Goal: Task Accomplishment & Management: Complete application form

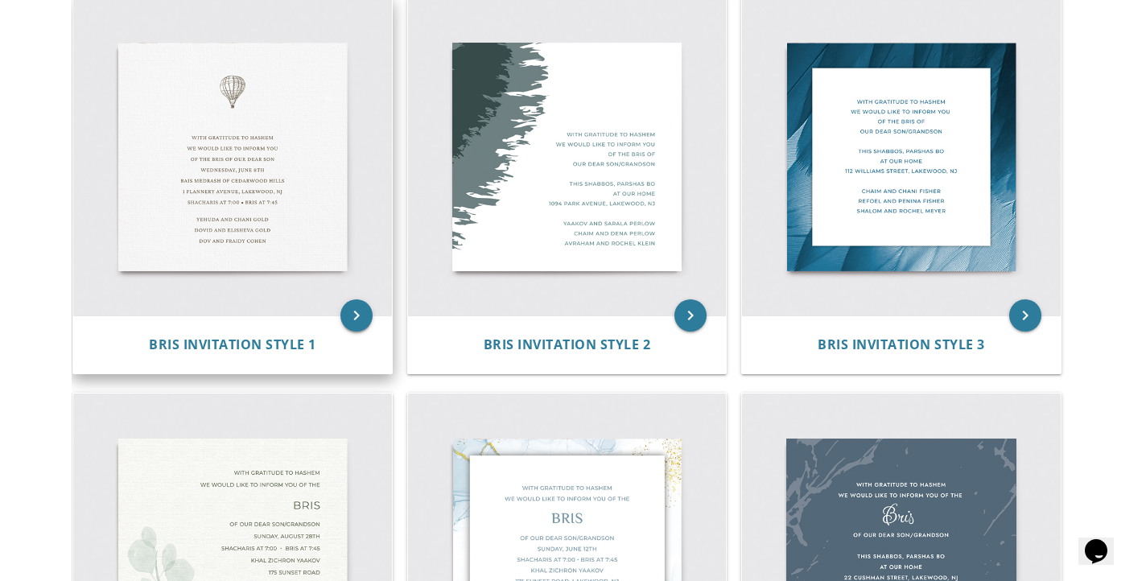
scroll to position [562, 0]
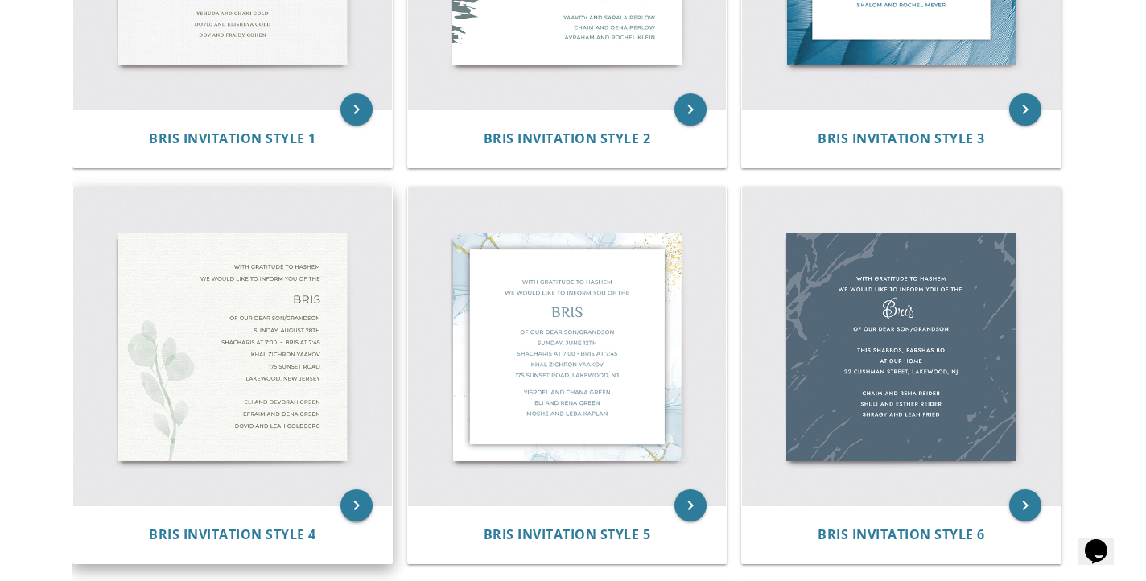
click at [357, 500] on icon "keyboard_arrow_right" at bounding box center [357, 505] width 32 height 32
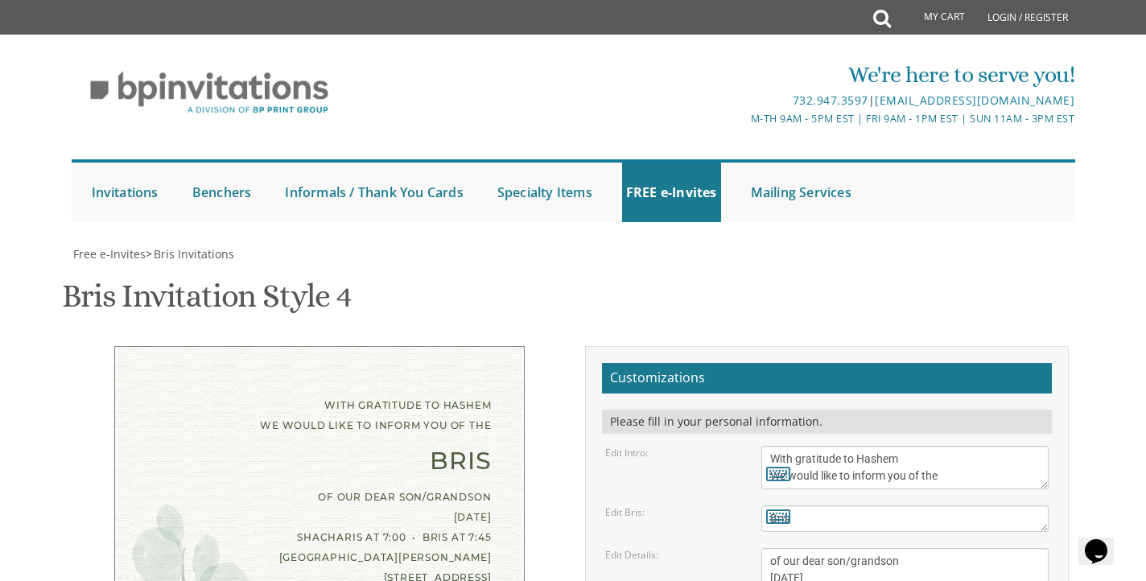
scroll to position [139, 0]
click at [828, 446] on textarea "With gratitude to Hashem We would like to inform you of the" at bounding box center [906, 467] width 288 height 43
drag, startPoint x: 824, startPoint y: 370, endPoint x: 741, endPoint y: 370, distance: 82.9
click at [741, 506] on div "Edit Bris: Bris" at bounding box center [827, 519] width 469 height 27
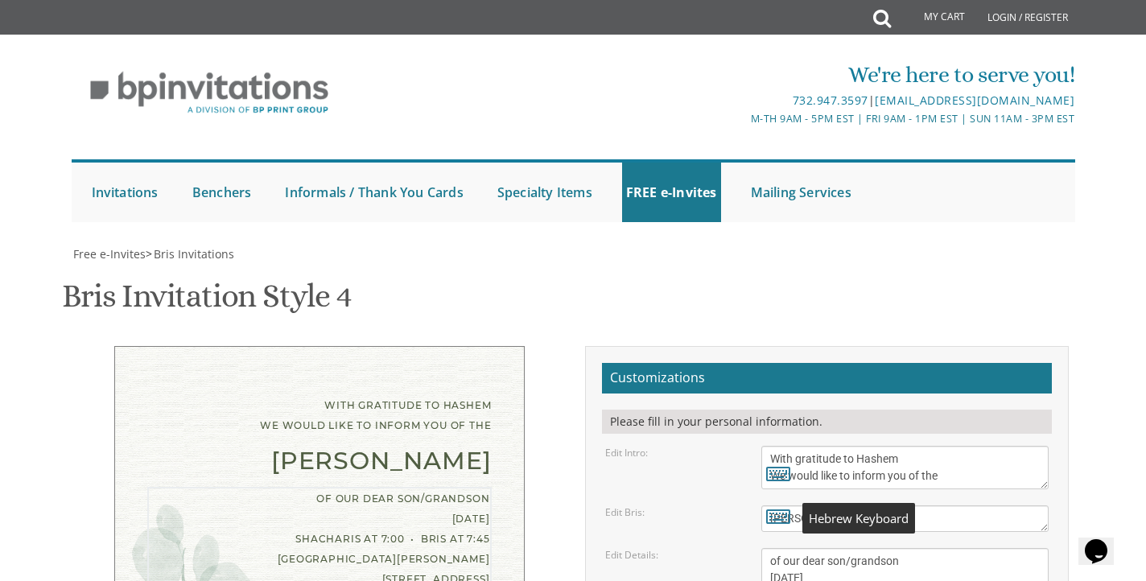
drag, startPoint x: 770, startPoint y: 369, endPoint x: 845, endPoint y: 430, distance: 97.3
click at [889, 506] on textarea "Bris" at bounding box center [906, 519] width 288 height 27
type textarea "Shalom Zachar"
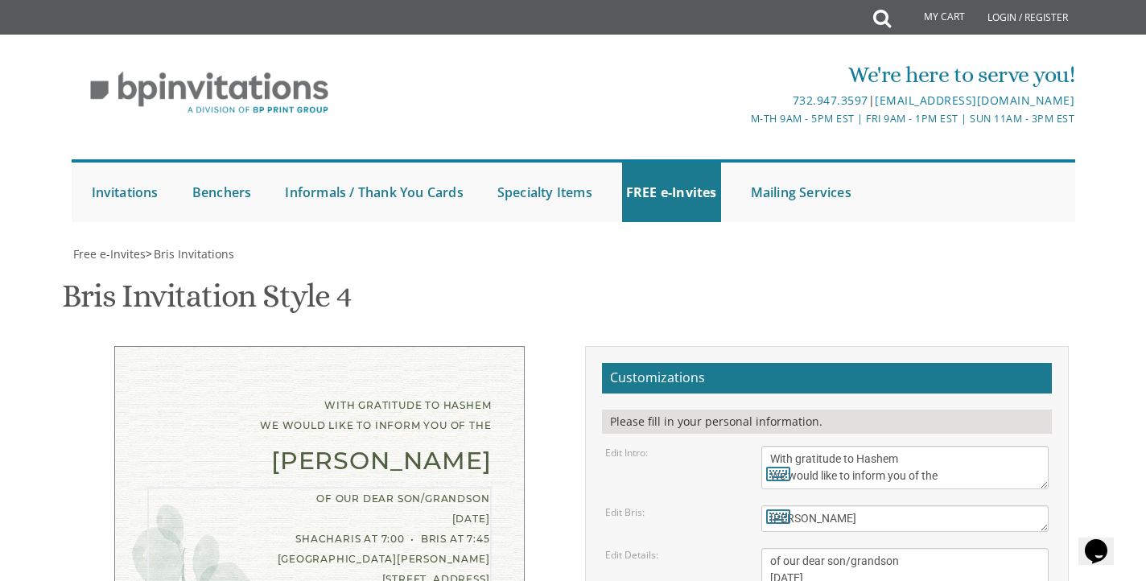
drag, startPoint x: 911, startPoint y: 419, endPoint x: 850, endPoint y: 419, distance: 61.2
drag, startPoint x: 770, startPoint y: 445, endPoint x: 877, endPoint y: 449, distance: 106.3
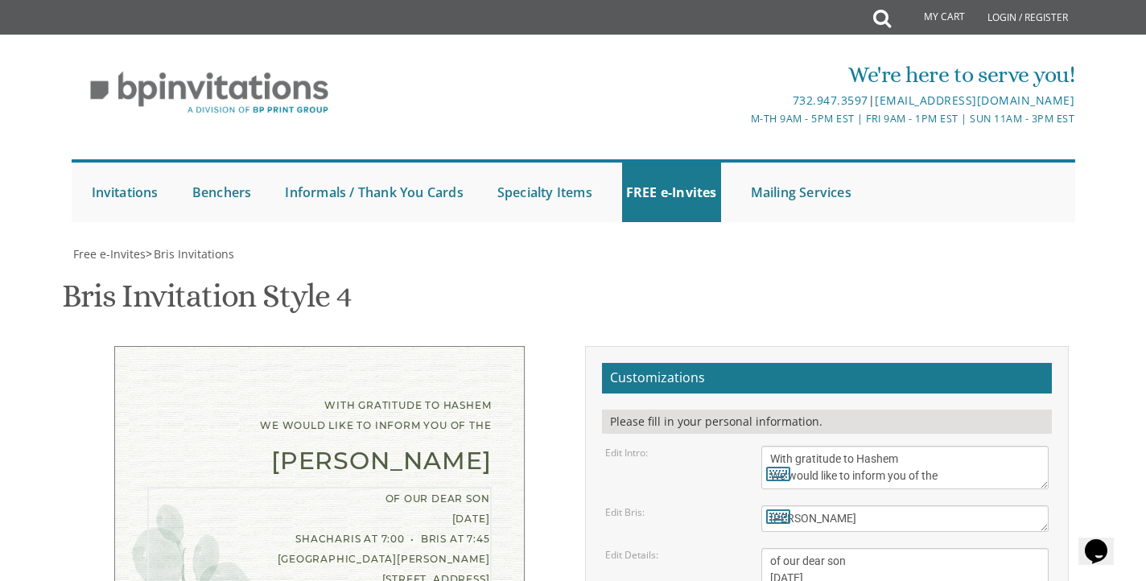
drag, startPoint x: 770, startPoint y: 460, endPoint x: 890, endPoint y: 479, distance: 122.2
paste textarea "4499 groveland road"
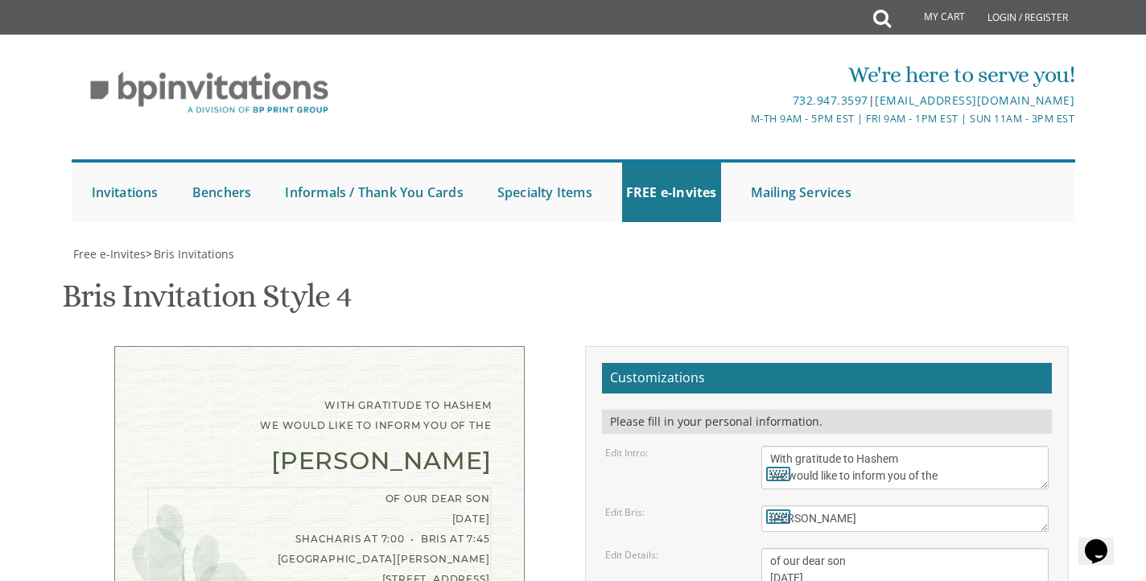
type textarea "of our dear son Sunday, August 28th Shacharis at 7:00 • Bris at 7:45 at our hom…"
drag, startPoint x: 907, startPoint y: 559, endPoint x: 738, endPoint y: 513, distance: 174.4
type textarea "[PERSON_NAME] and [PERSON_NAME]"
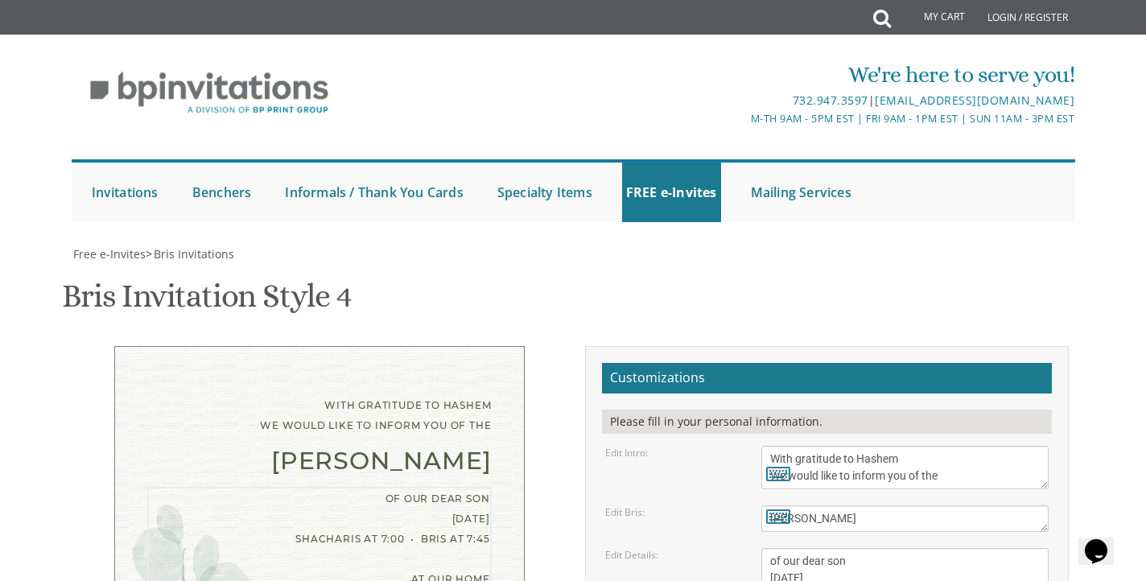
drag, startPoint x: 773, startPoint y: 407, endPoint x: 864, endPoint y: 409, distance: 91.0
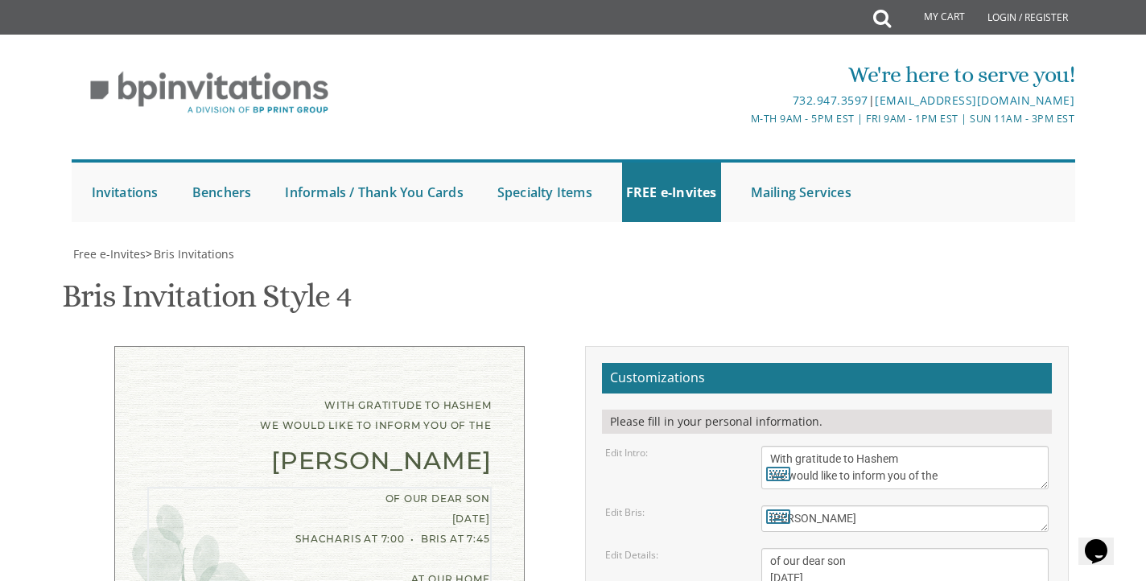
drag, startPoint x: 772, startPoint y: 411, endPoint x: 944, endPoint y: 423, distance: 171.9
drag, startPoint x: 944, startPoint y: 425, endPoint x: 762, endPoint y: 411, distance: 182.5
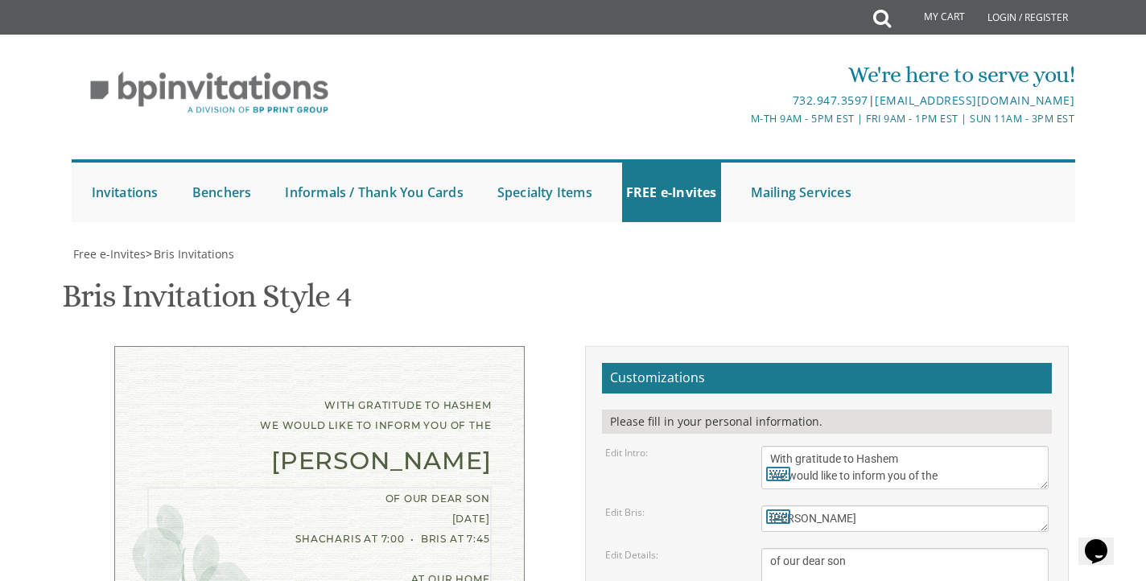
click at [825, 506] on textarea "Bris" at bounding box center [906, 519] width 288 height 27
paste textarea "r 915 pm"
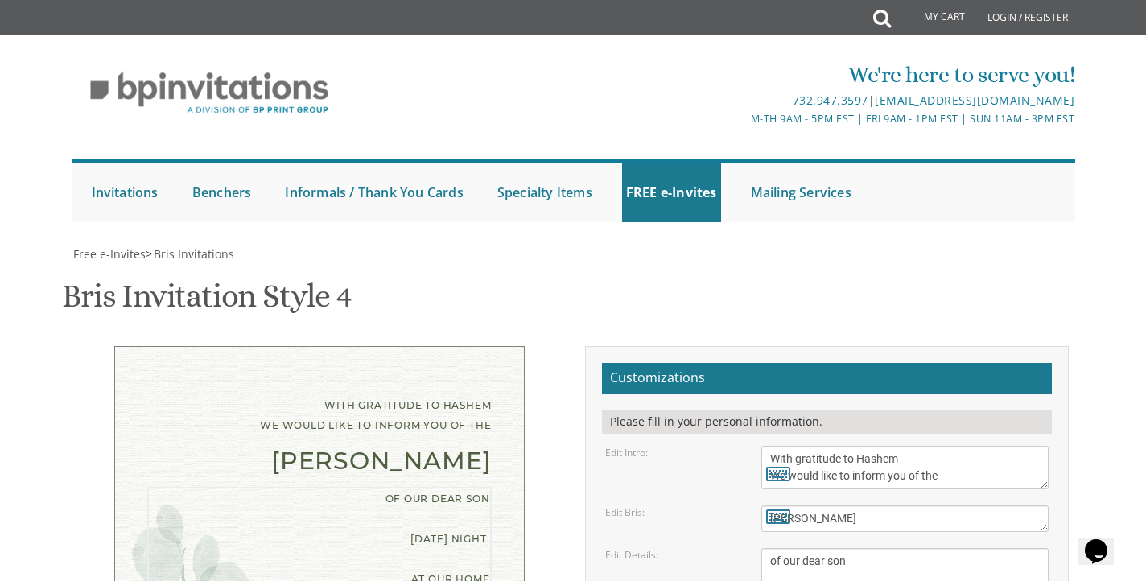
click at [853, 506] on textarea "Bris" at bounding box center [906, 519] width 288 height 27
drag, startPoint x: 799, startPoint y: 368, endPoint x: 782, endPoint y: 441, distance: 75.2
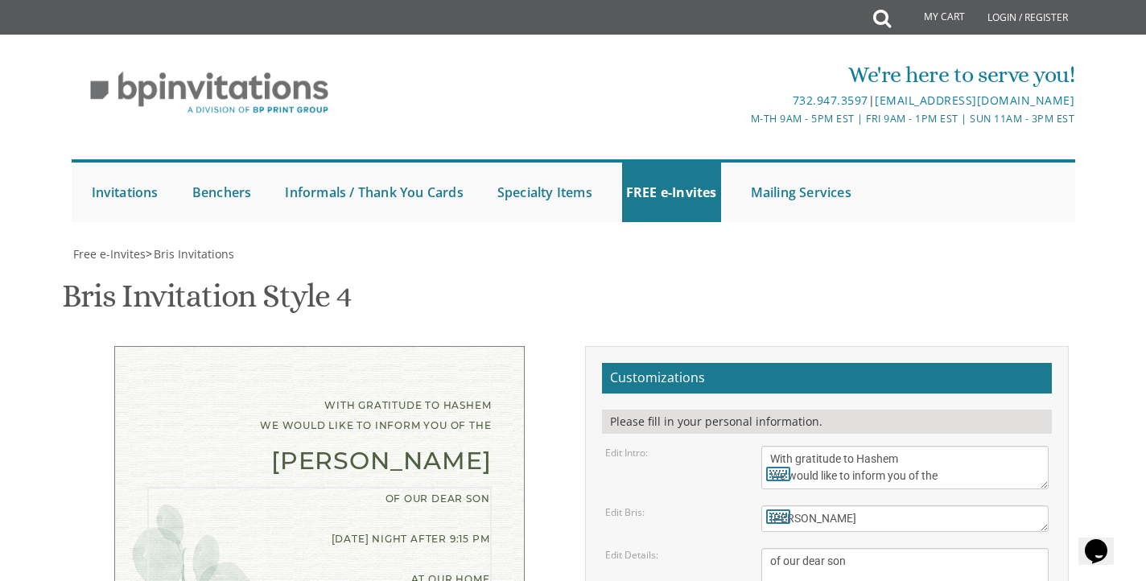
drag, startPoint x: 848, startPoint y: 443, endPoint x: 862, endPoint y: 443, distance: 14.5
type textarea "of our dear son [DATE] night after 9:15 pm at our home • [STREET_ADDRESS]"
click at [874, 506] on textarea "Bris" at bounding box center [906, 519] width 288 height 27
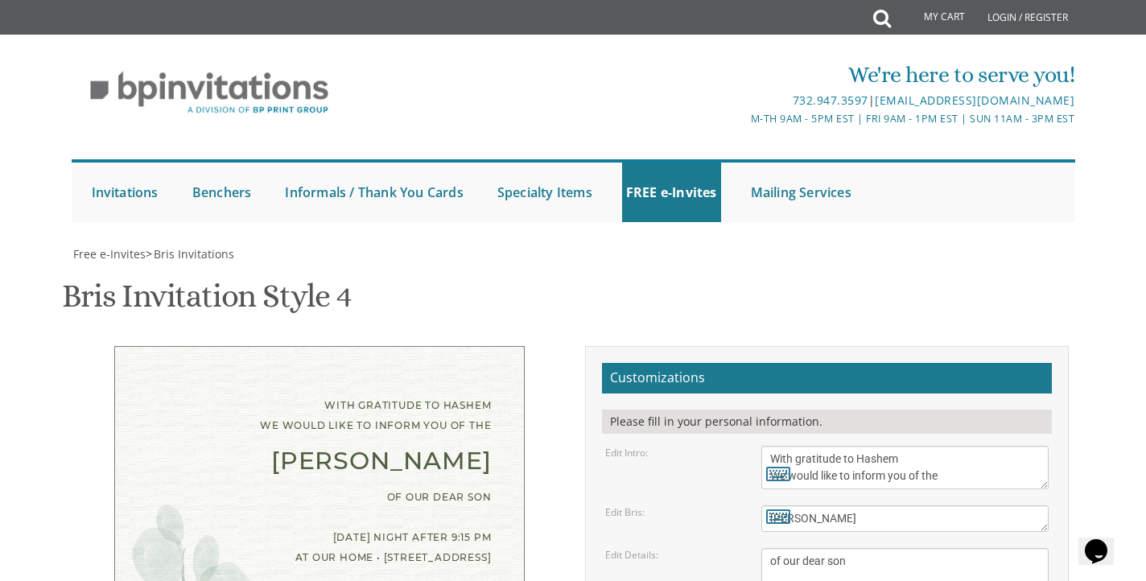
drag, startPoint x: 835, startPoint y: 378, endPoint x: 536, endPoint y: 343, distance: 300.7
click at [536, 346] on div "With gratitude to Hashem We would like to inform you of the Shalom Zachar of ou…" at bounding box center [319, 498] width 484 height 304
click at [881, 446] on textarea "With gratitude to Hashem We would like to inform you of the" at bounding box center [906, 467] width 288 height 43
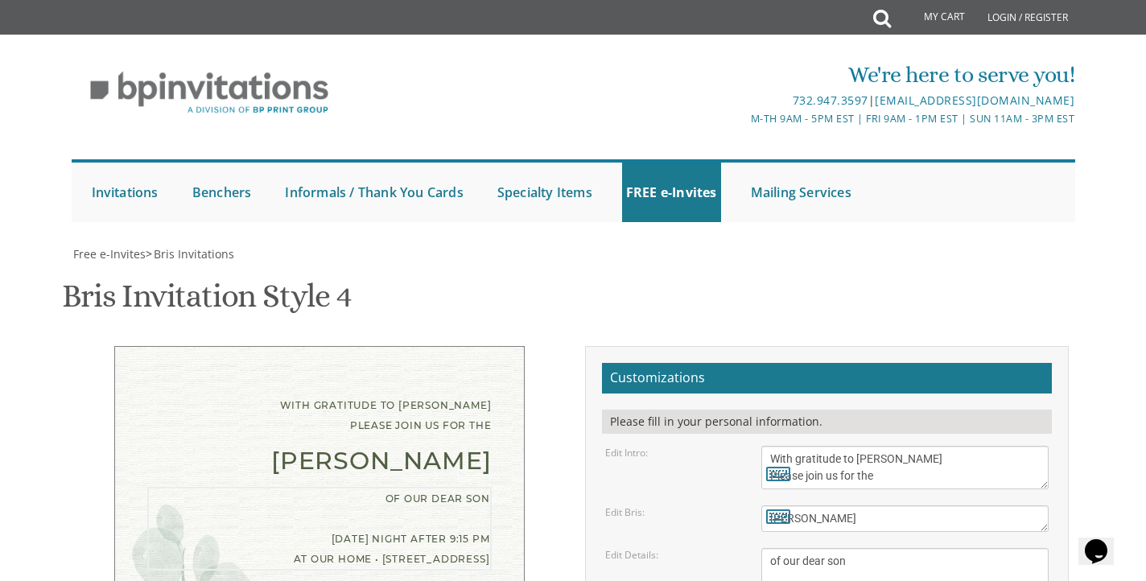
click at [561, 400] on div "With gratitude to Hashem Please join us for the Shalom Zachar of our dear son F…" at bounding box center [319, 508] width 508 height 324
drag, startPoint x: 889, startPoint y: 304, endPoint x: 763, endPoint y: 285, distance: 127.1
click at [763, 446] on textarea "With gratitude to Hashem We would like to inform you of the" at bounding box center [906, 467] width 288 height 43
drag, startPoint x: 977, startPoint y: 448, endPoint x: 770, endPoint y: 386, distance: 216.0
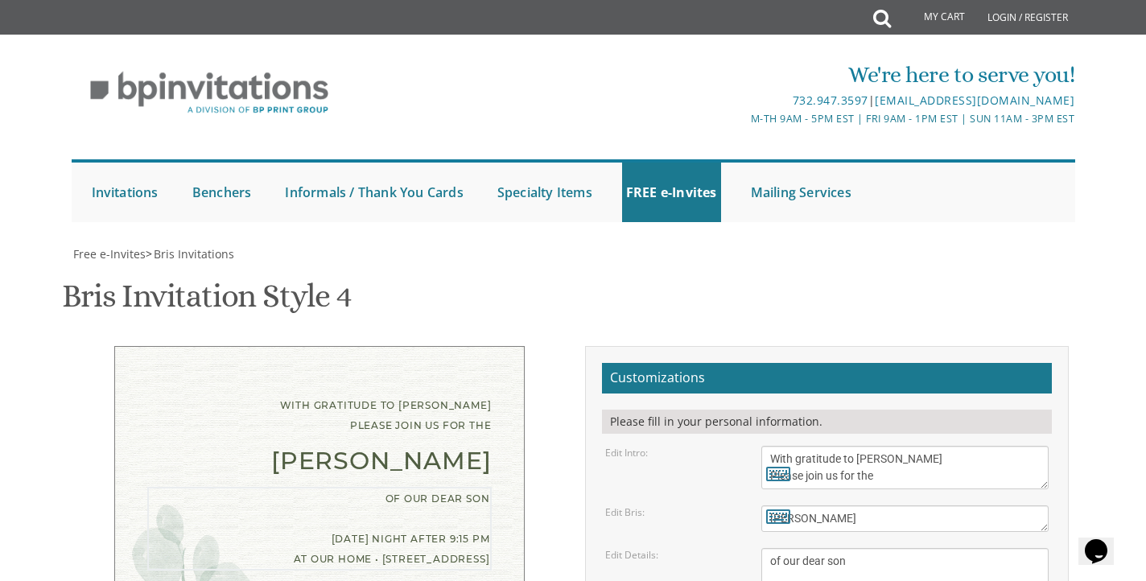
click at [856, 446] on textarea "With gratitude to Hashem We would like to inform you of the" at bounding box center [906, 467] width 288 height 43
drag, startPoint x: 856, startPoint y: 310, endPoint x: 807, endPoint y: 283, distance: 55.5
click at [807, 446] on textarea "With gratitude to Hashem We would like to inform you of the" at bounding box center [906, 467] width 288 height 43
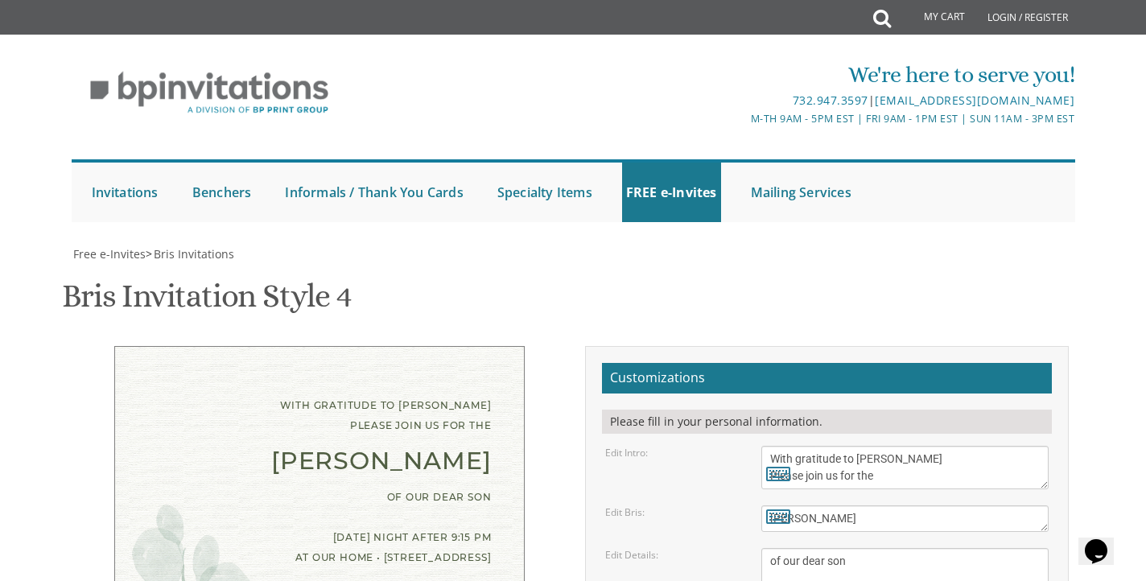
drag, startPoint x: 907, startPoint y: 522, endPoint x: 741, endPoint y: 516, distance: 166.7
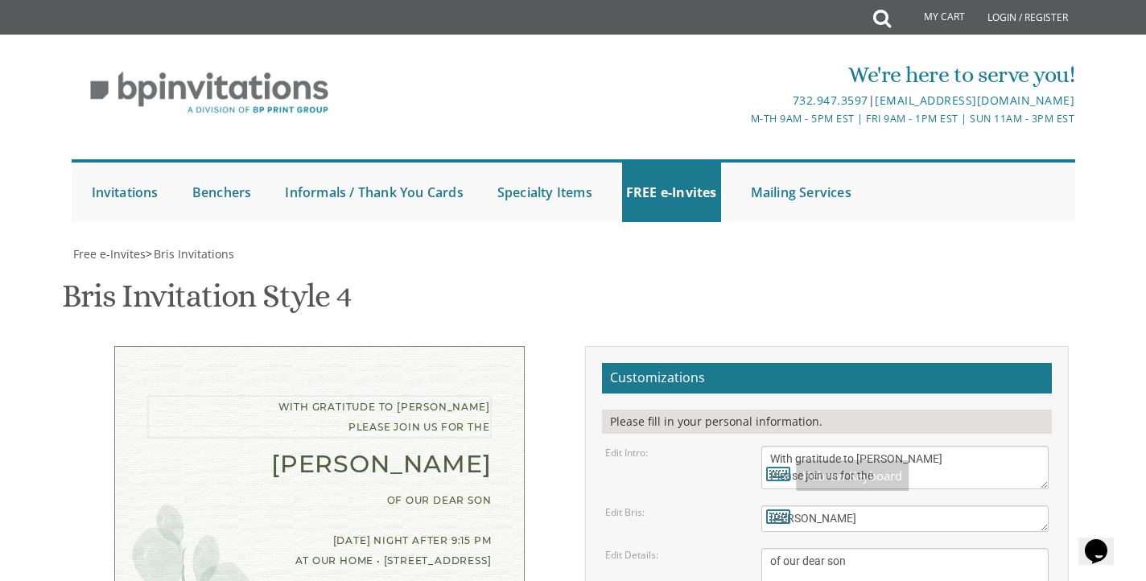
click at [770, 446] on textarea "With gratitude to Hashem We would like to inform you of the" at bounding box center [906, 467] width 288 height 43
type textarea "With gratitude to [PERSON_NAME] Please join us for the"
click at [812, 506] on textarea "Bris" at bounding box center [906, 519] width 288 height 27
click at [813, 506] on textarea "Bris" at bounding box center [906, 519] width 288 height 27
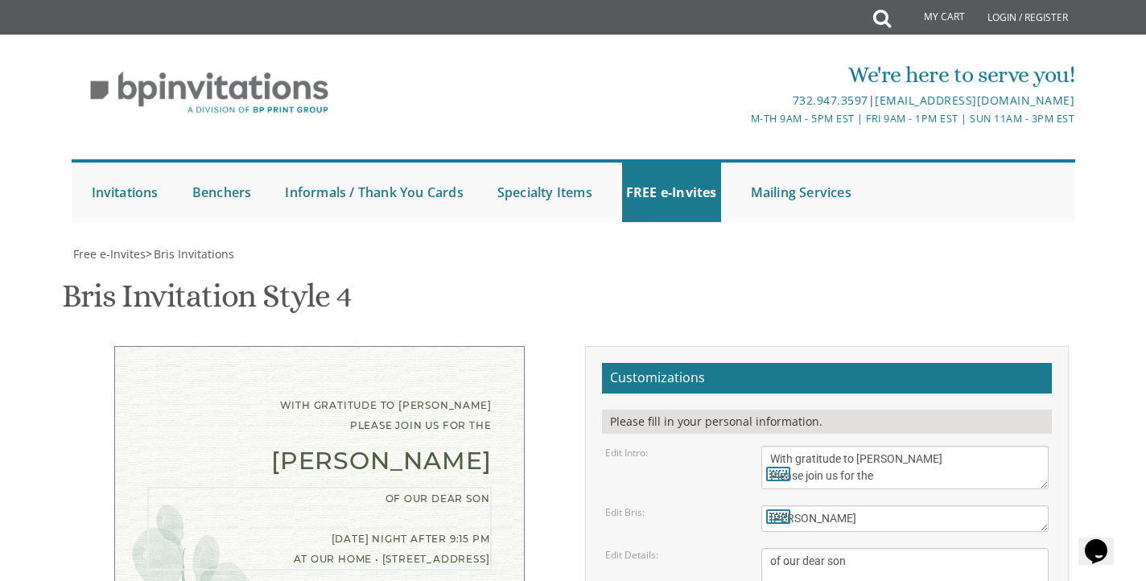
click at [817, 506] on textarea "Bris" at bounding box center [906, 519] width 288 height 27
click at [816, 506] on textarea "Bris" at bounding box center [906, 519] width 288 height 27
type textarea "Shalom Zachar"
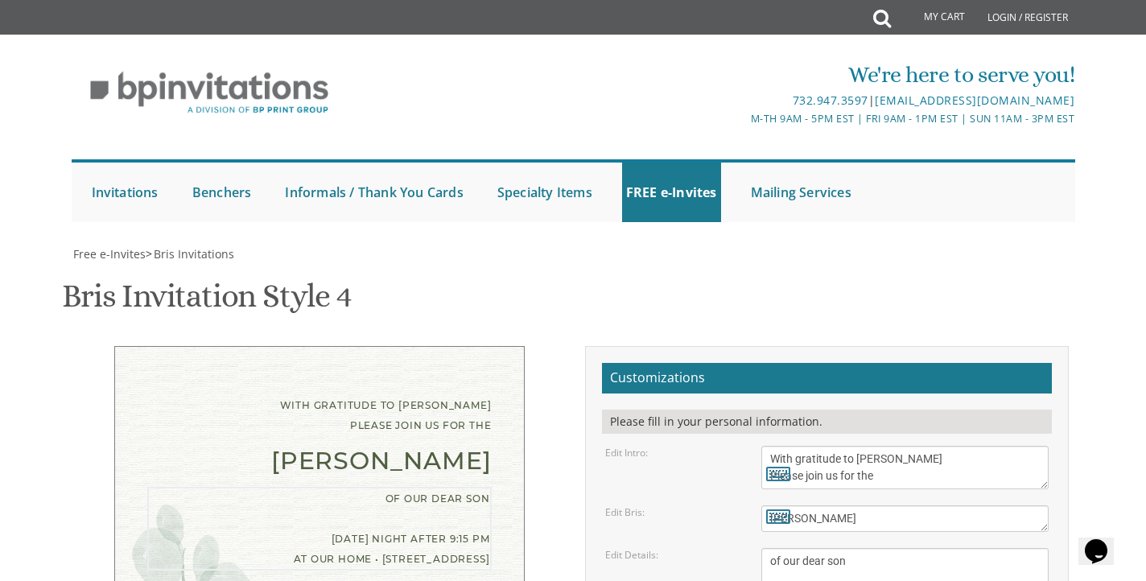
click at [815, 506] on textarea "Bris" at bounding box center [906, 519] width 288 height 27
click at [778, 505] on icon at bounding box center [778, 516] width 24 height 23
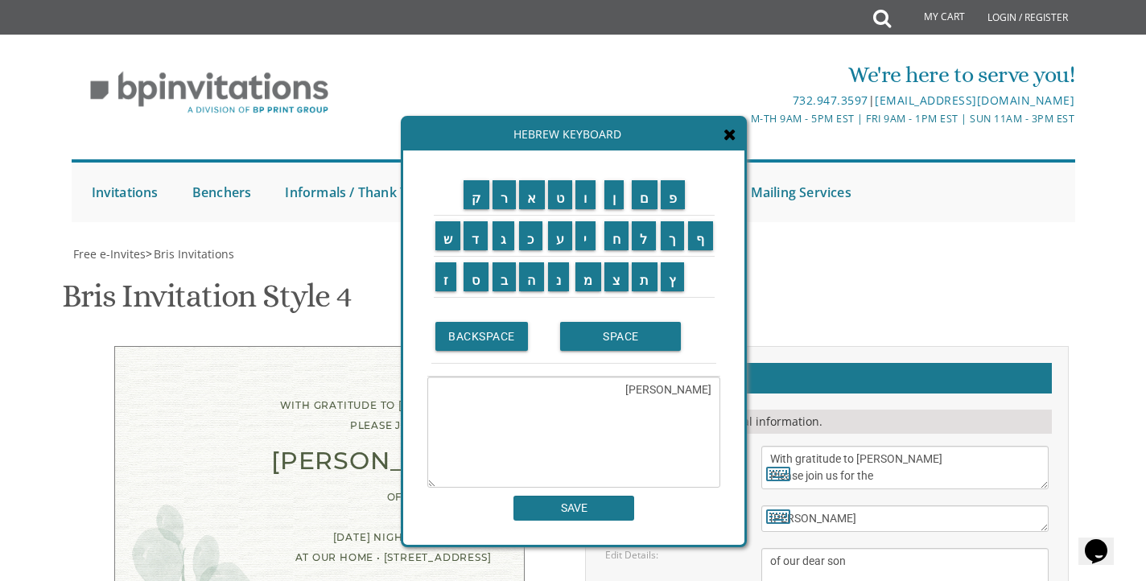
click at [737, 136] on div "Hebrew Keyboard" at bounding box center [573, 134] width 341 height 32
click at [671, 423] on textarea "Shalom Zachar" at bounding box center [573, 432] width 293 height 111
type textarea "Shalom Zach"
click at [736, 145] on div "Hebrew Keyboard" at bounding box center [573, 134] width 341 height 32
click at [732, 129] on icon at bounding box center [730, 134] width 13 height 16
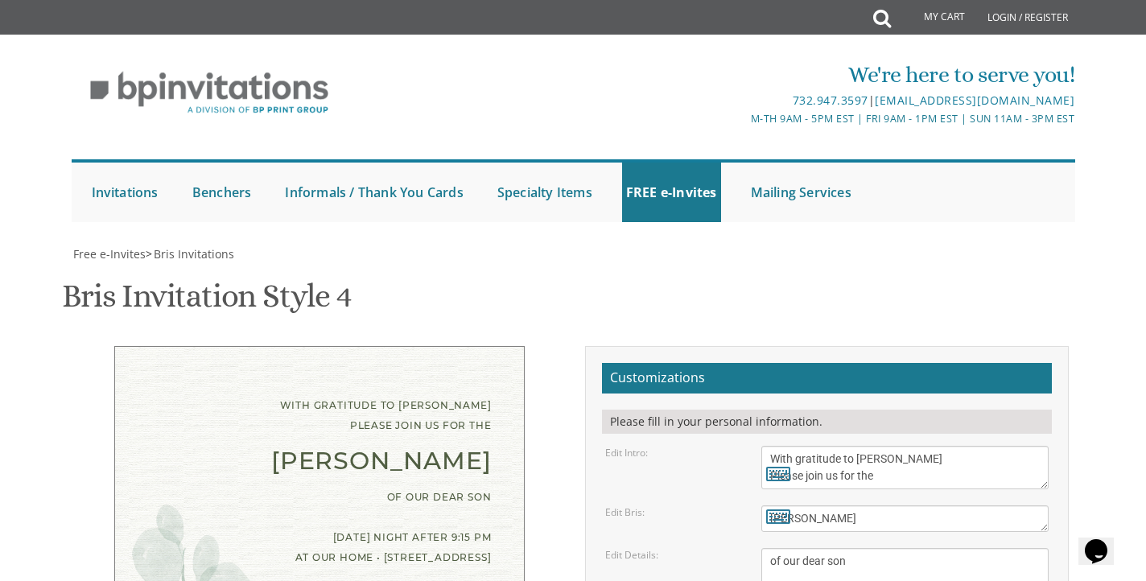
click at [852, 506] on textarea "Bris" at bounding box center [906, 519] width 288 height 27
click at [841, 446] on textarea "With gratitude to Hashem We would like to inform you of the" at bounding box center [906, 467] width 288 height 43
drag, startPoint x: 831, startPoint y: 338, endPoint x: 848, endPoint y: 337, distance: 16.9
click at [848, 506] on textarea "Bris" at bounding box center [906, 519] width 288 height 27
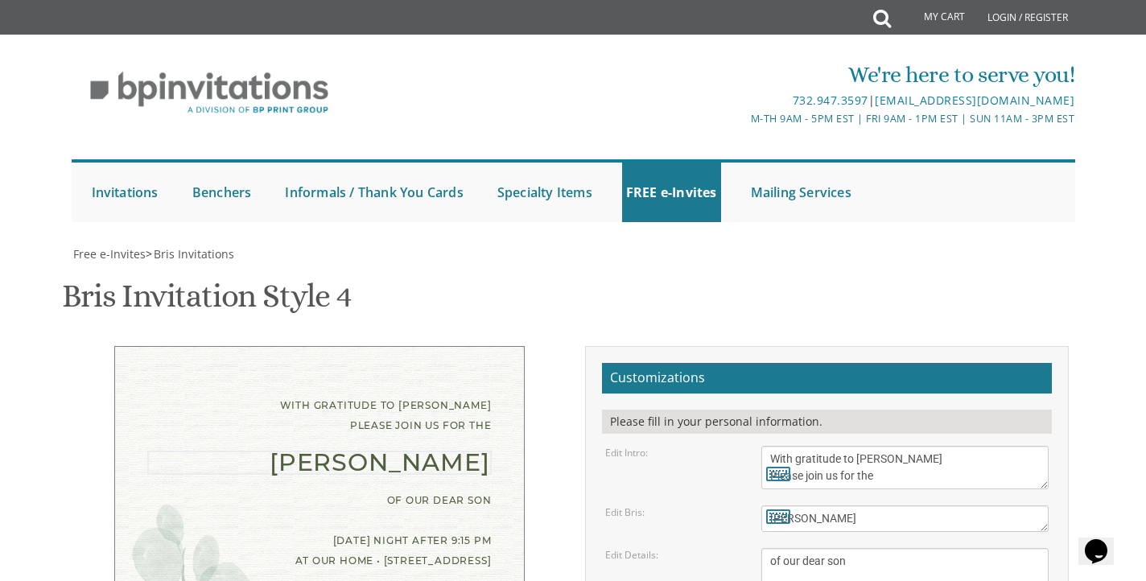
scroll to position [0, 0]
type textarea "Shalom Zachar"
click at [893, 446] on textarea "With gratitude to Hashem We would like to inform you of the" at bounding box center [906, 467] width 288 height 43
click at [673, 506] on div "Edit Bris:" at bounding box center [671, 513] width 156 height 14
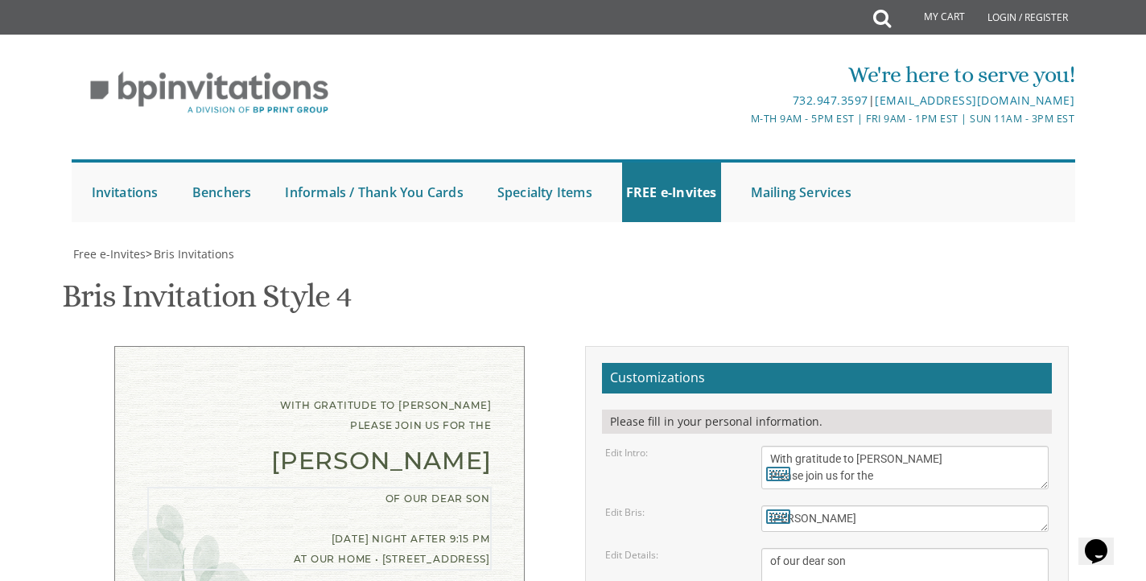
click at [829, 506] on textarea "Bris" at bounding box center [906, 519] width 288 height 27
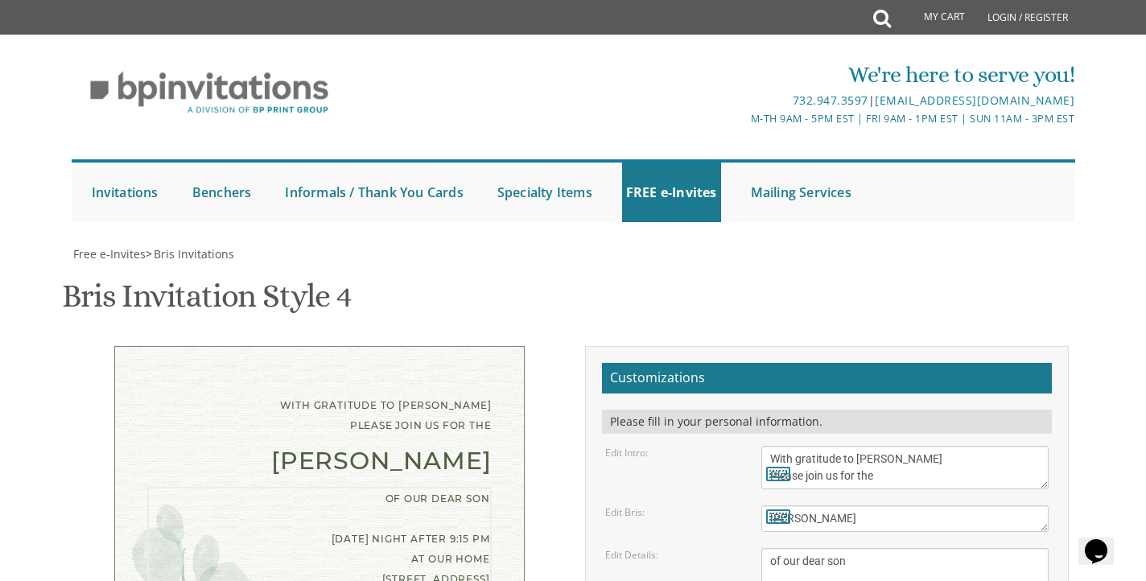
click at [812, 506] on textarea "Bris" at bounding box center [906, 519] width 288 height 27
click at [568, 405] on div "With gratitude to Hashem Please join us for the Shalom Zachar of our dear son F…" at bounding box center [319, 529] width 508 height 367
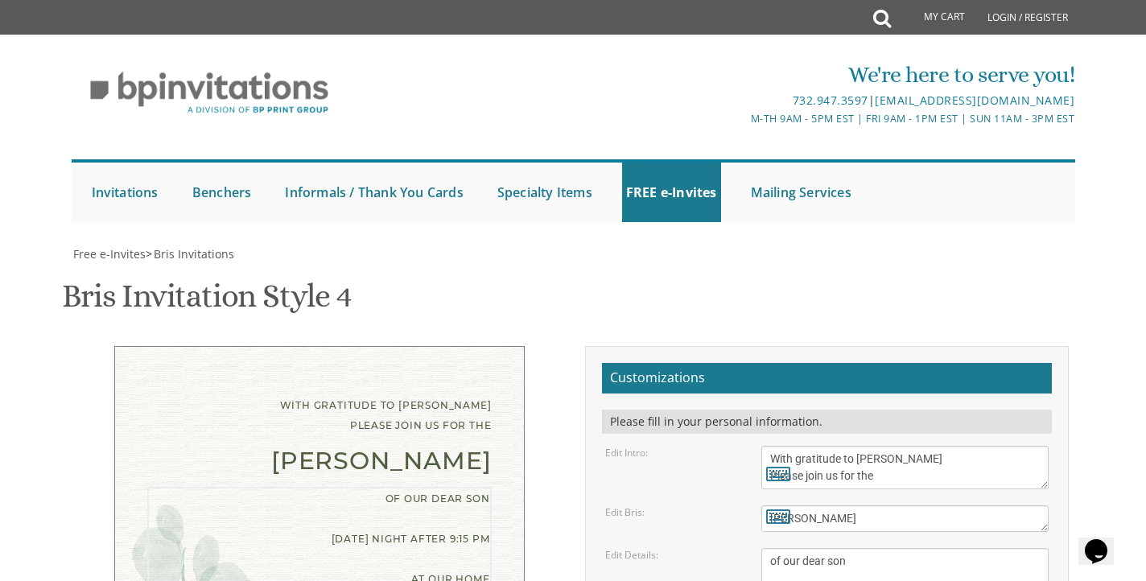
type textarea "of our dear son Friday night • Sept 5 after 9:15 pm at our home 4499 groveland …"
click at [889, 506] on textarea "Bris" at bounding box center [906, 519] width 288 height 27
click at [555, 481] on div "With gratitude to Hashem Please join us for the Shalom Zachar of our dear son F…" at bounding box center [319, 528] width 484 height 364
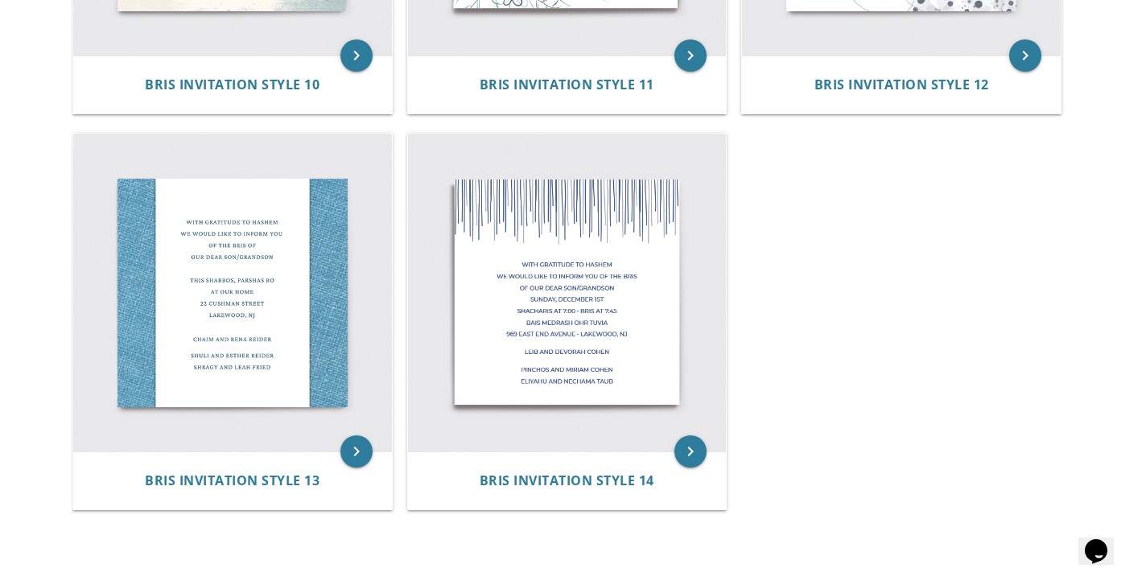
scroll to position [1786, 0]
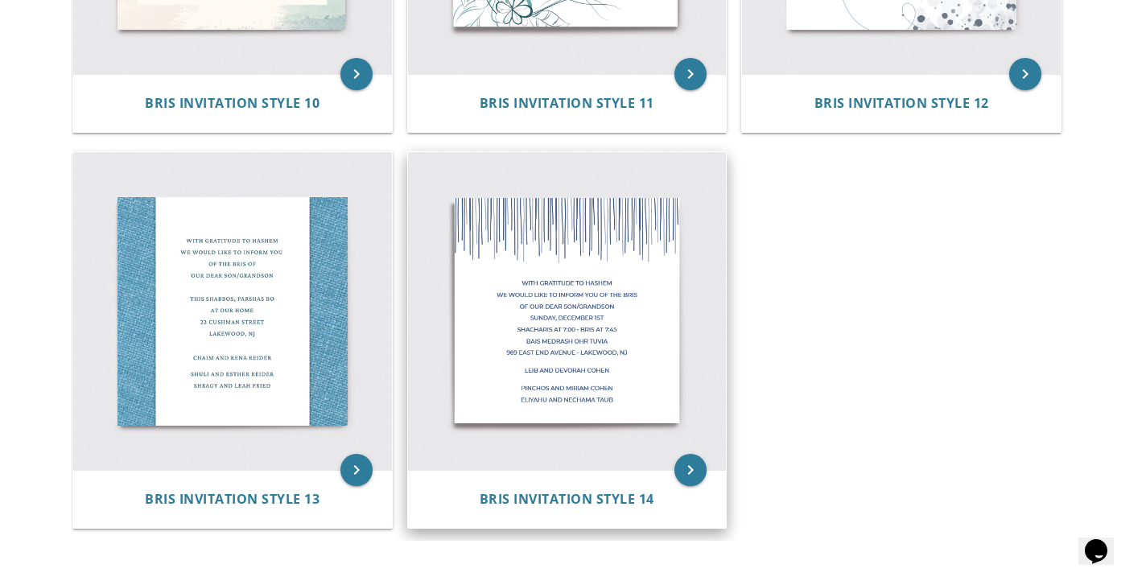
click at [661, 390] on img at bounding box center [567, 311] width 319 height 319
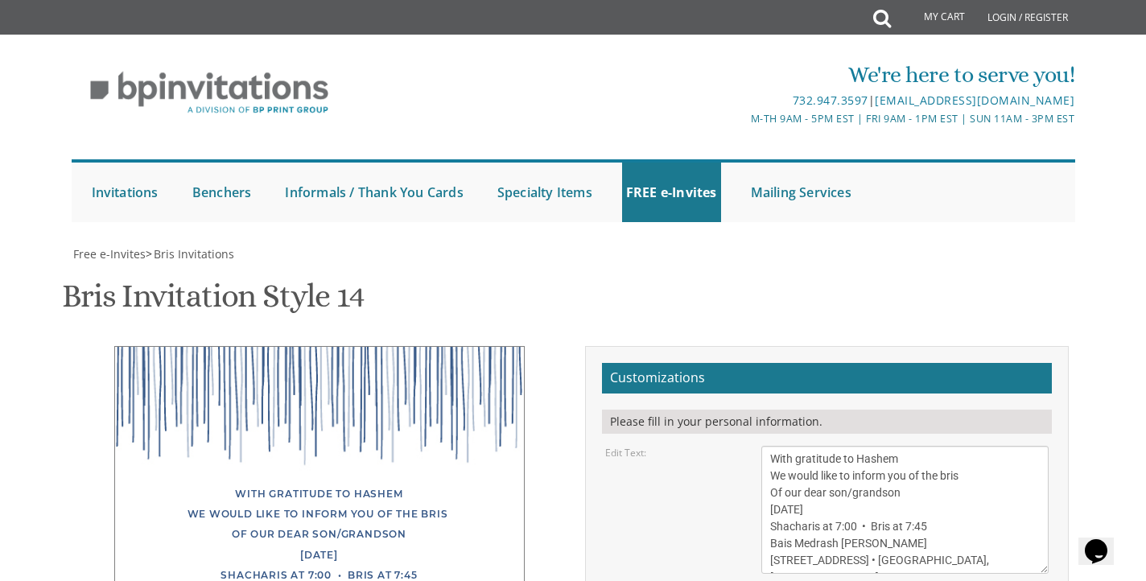
click at [961, 553] on textarea "With gratitude to Hashem We would like to inform you of the bris Of our dear so…" at bounding box center [906, 510] width 288 height 128
drag, startPoint x: 961, startPoint y: 553, endPoint x: 875, endPoint y: 448, distance: 135.5
click at [875, 448] on textarea "With gratitude to Hashem We would like to inform you of the bris Of our dear so…" at bounding box center [906, 510] width 288 height 128
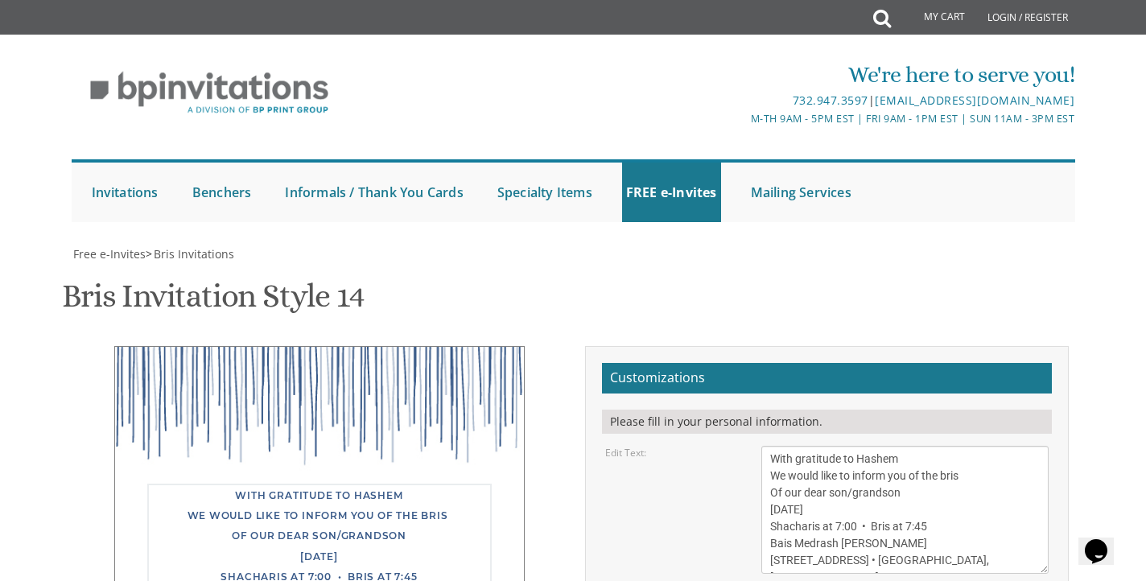
paste textarea "Please join us for the"
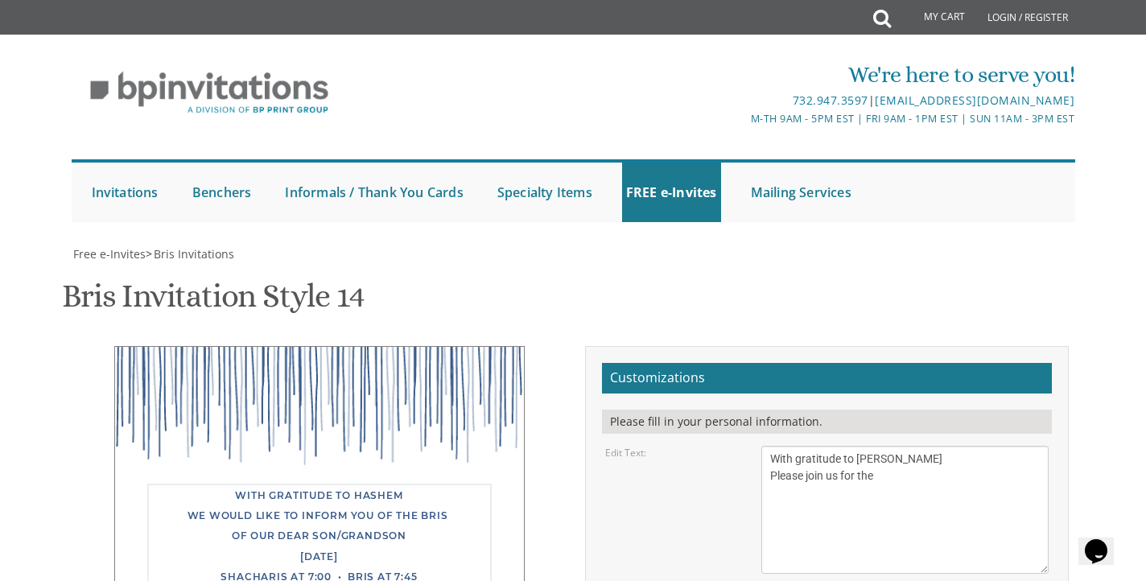
click at [889, 489] on textarea "With gratitude to Hashem We would like to inform you of the bris Of our dear so…" at bounding box center [906, 510] width 288 height 128
type textarea "With gratitude to [PERSON_NAME] Please join us for the"
click at [899, 308] on div "Bris Invitation Style 14 SKU: bris14" at bounding box center [573, 298] width 1022 height 64
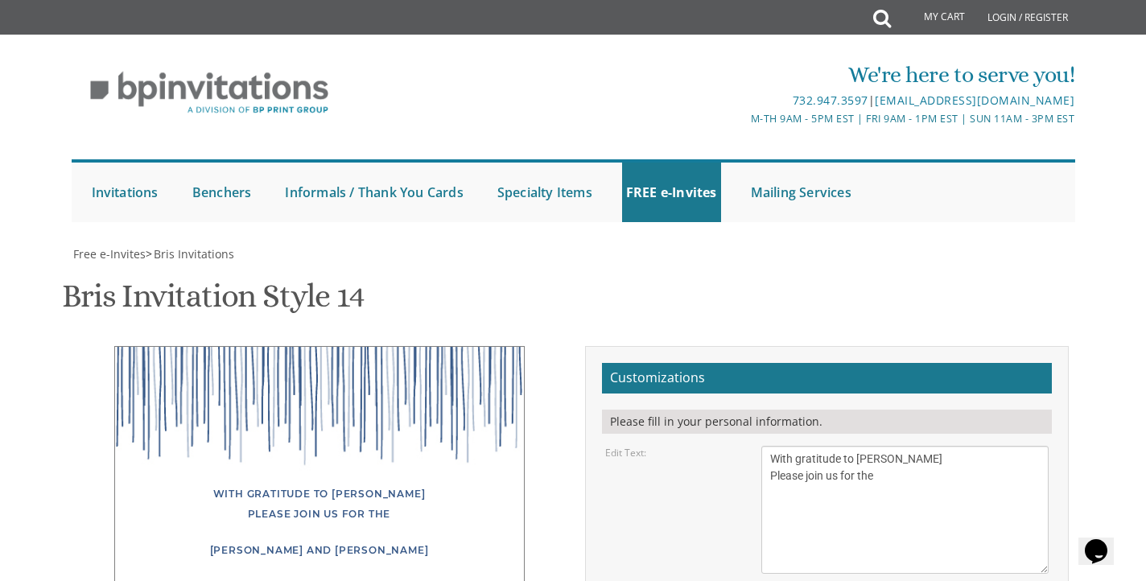
scroll to position [121, 0]
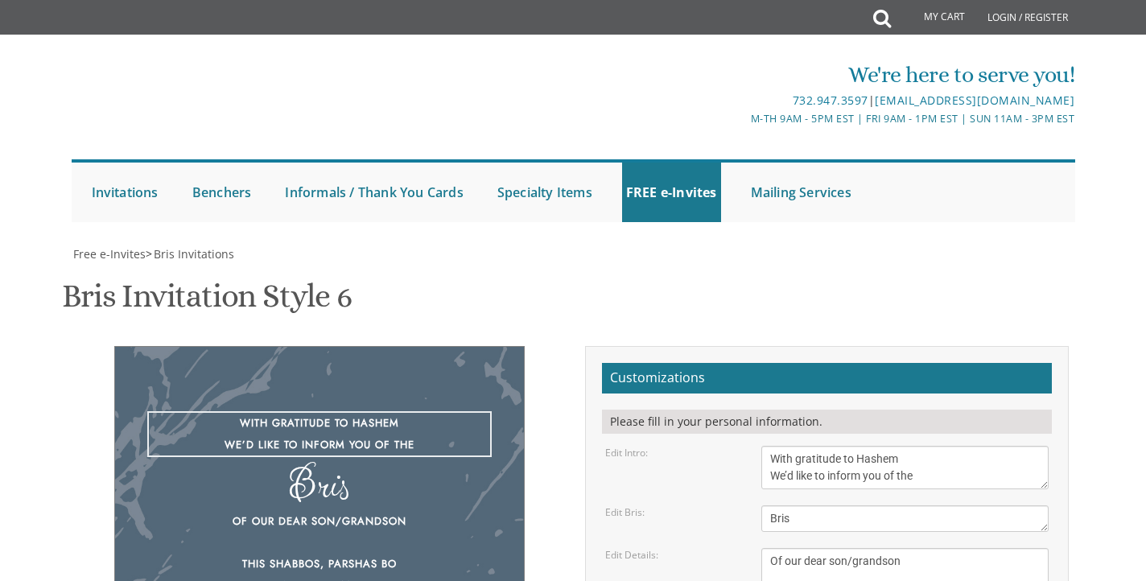
click at [836, 469] on textarea "With gratitude to Hashem We’d like to inform you of the" at bounding box center [906, 467] width 288 height 43
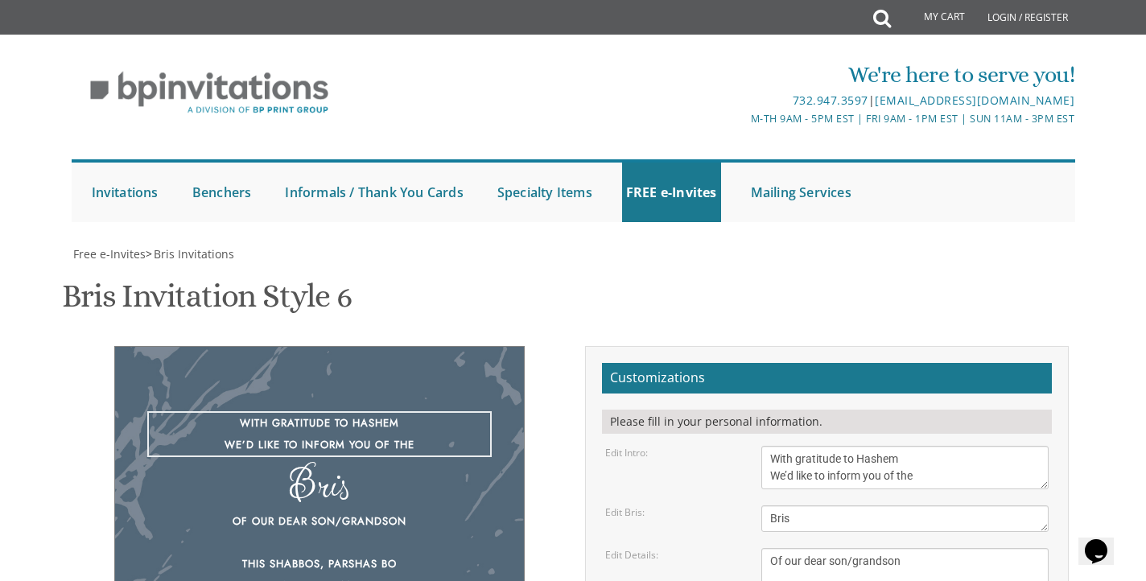
drag, startPoint x: 0, startPoint y: 0, endPoint x: 824, endPoint y: 444, distance: 935.8
click at [824, 446] on textarea "With gratitude to Hashem We’d like to inform you of the" at bounding box center [906, 467] width 288 height 43
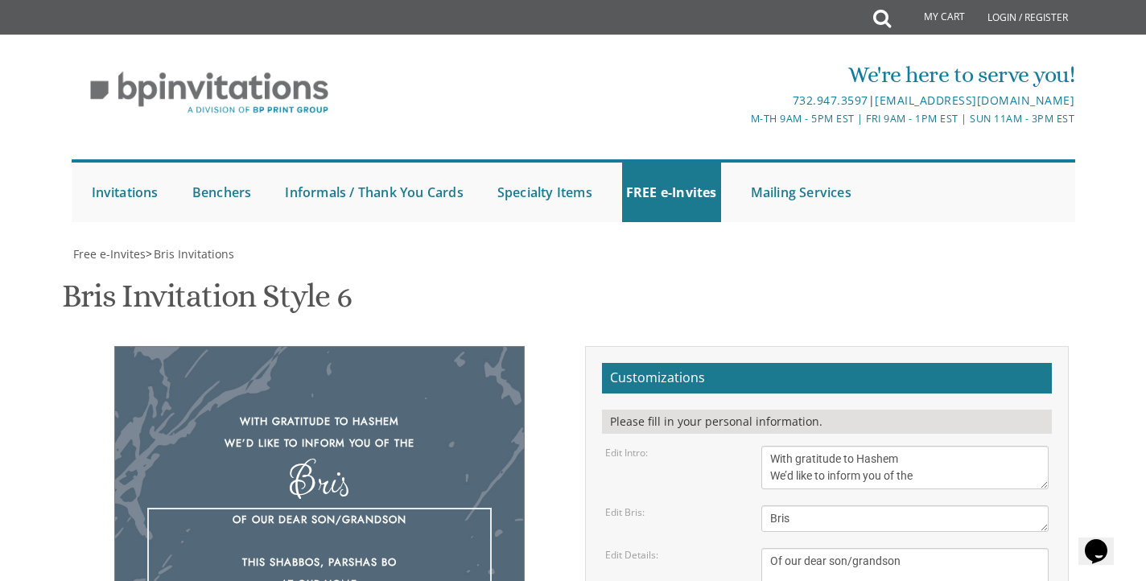
drag, startPoint x: 951, startPoint y: 484, endPoint x: 739, endPoint y: 413, distance: 223.3
paste textarea "of our dear son [DATE] night after 9:15 pm at our home • [STREET_ADDRESS]"
type textarea "of our dear son [DATE] night after 9:15 pm at our home • [STREET_ADDRESS]"
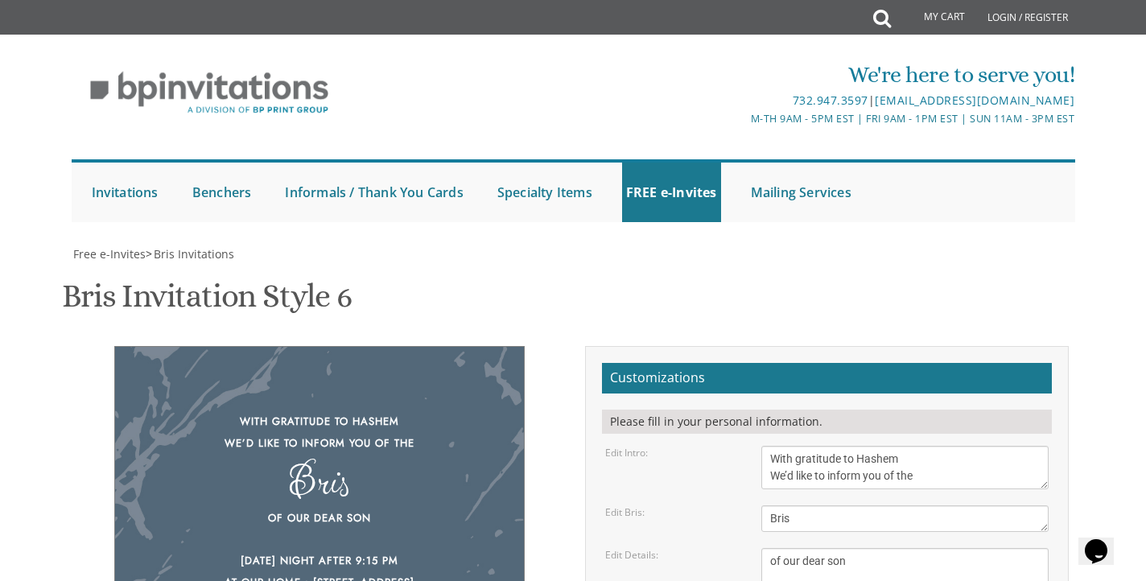
click at [812, 506] on textarea "Bris" at bounding box center [906, 519] width 288 height 27
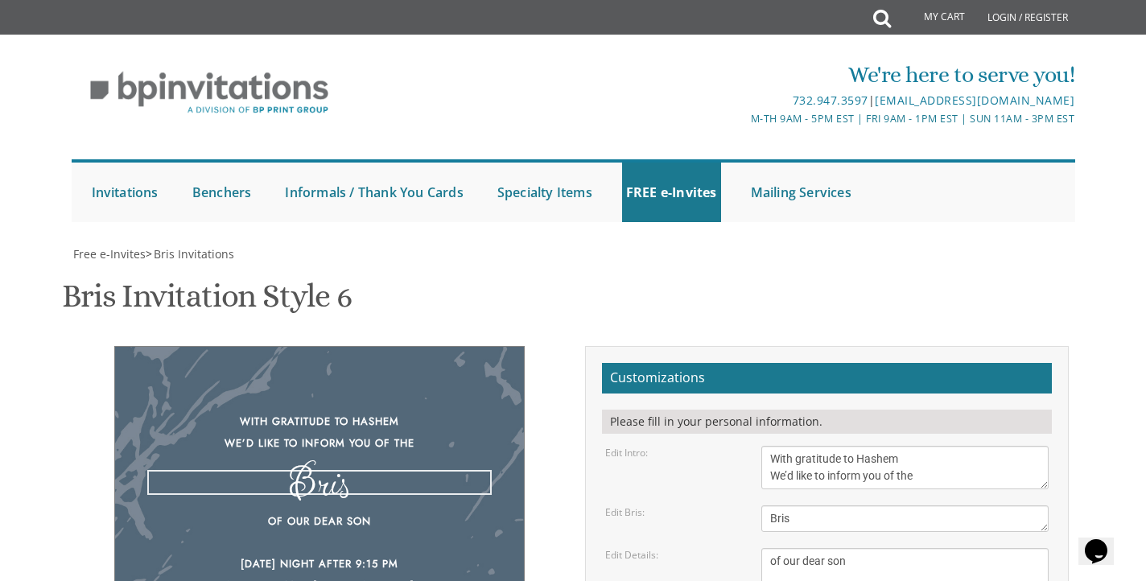
drag, startPoint x: 812, startPoint y: 370, endPoint x: 729, endPoint y: 369, distance: 83.7
click at [729, 506] on div "Edit Bris: Bris" at bounding box center [827, 519] width 469 height 27
type textarea "[PERSON_NAME]"
click at [849, 446] on textarea "With gratitude to Hashem We’d like to inform you of the" at bounding box center [906, 467] width 288 height 43
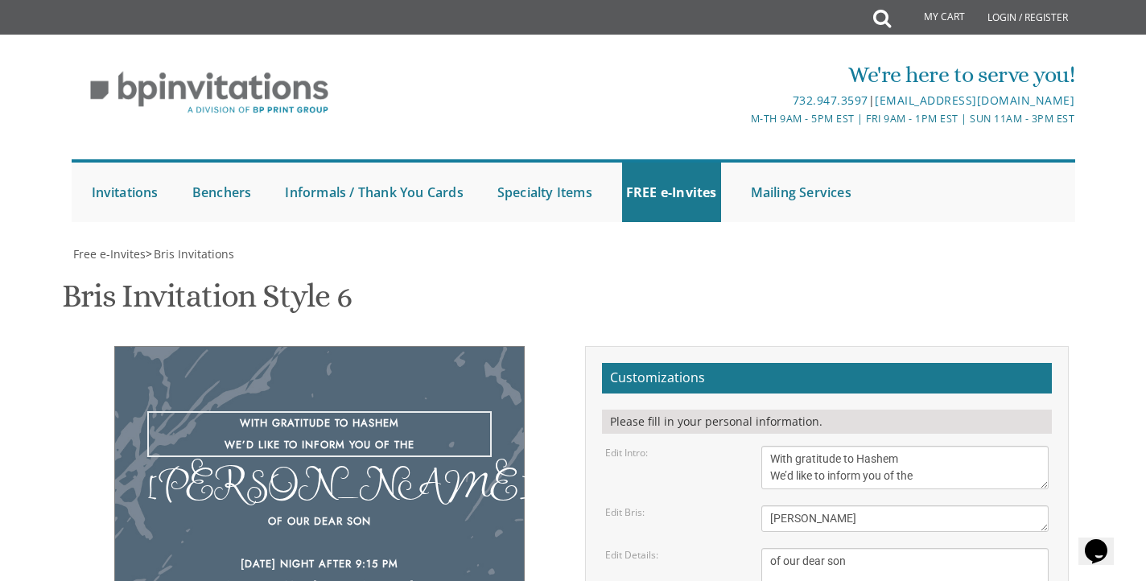
drag, startPoint x: 938, startPoint y: 326, endPoint x: 767, endPoint y: 294, distance: 173.7
paste textarea "Please join us for"
type textarea "With gratitude to [PERSON_NAME] Please join us for the"
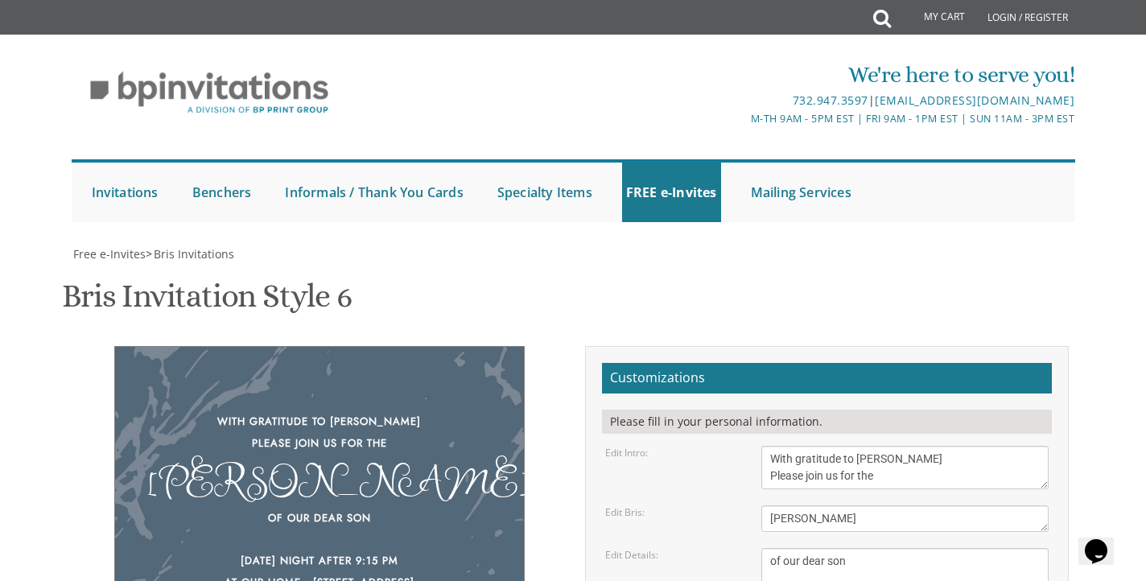
drag, startPoint x: 915, startPoint y: 556, endPoint x: 726, endPoint y: 517, distance: 193.3
paste textarea "[PERSON_NAME] and [PERSON_NAME]"
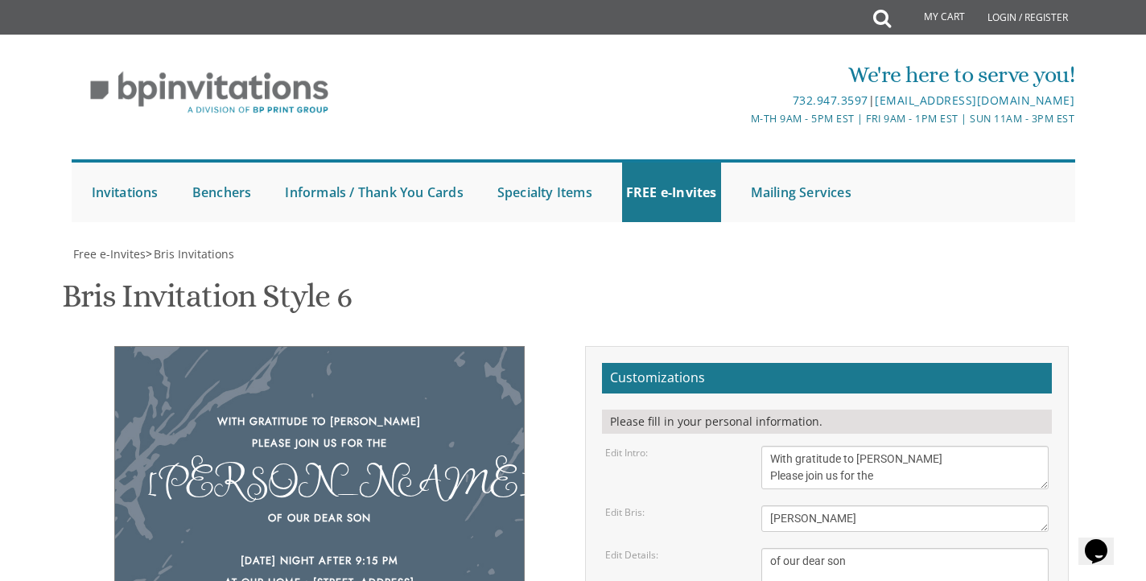
type textarea "[PERSON_NAME] and [PERSON_NAME]"
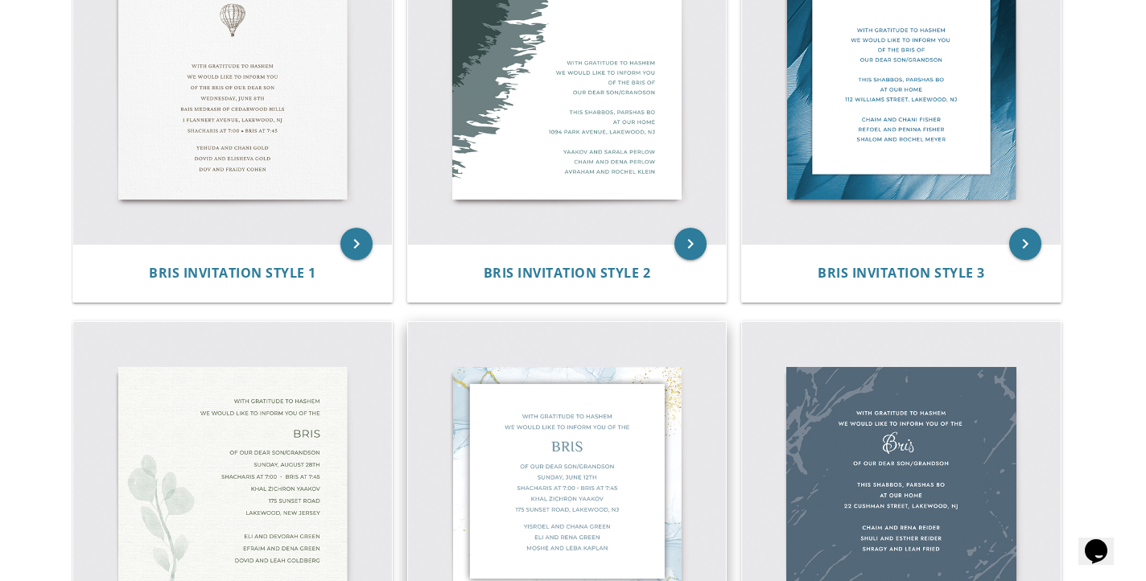
scroll to position [324, 0]
